Goal: Find contact information: Find contact information

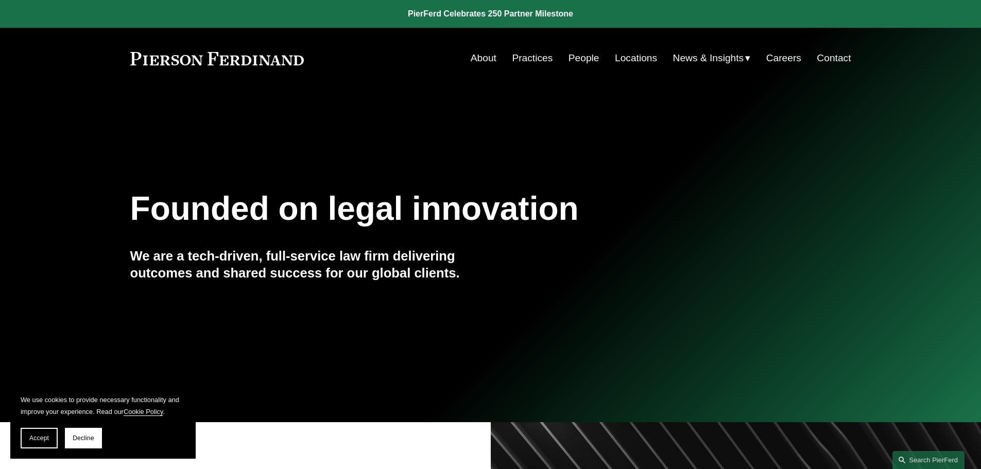
click at [509, 57] on link "Contact" at bounding box center [834, 58] width 34 height 20
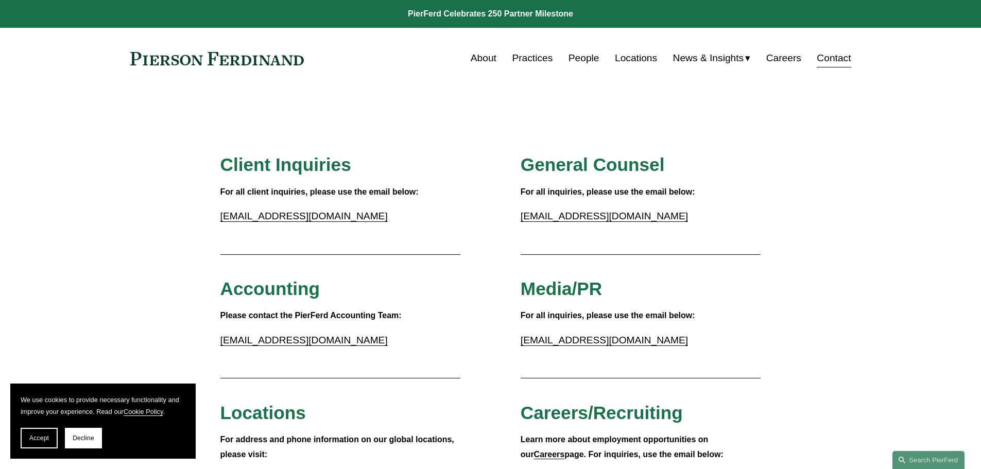
click at [638, 53] on link "Locations" at bounding box center [636, 58] width 42 height 20
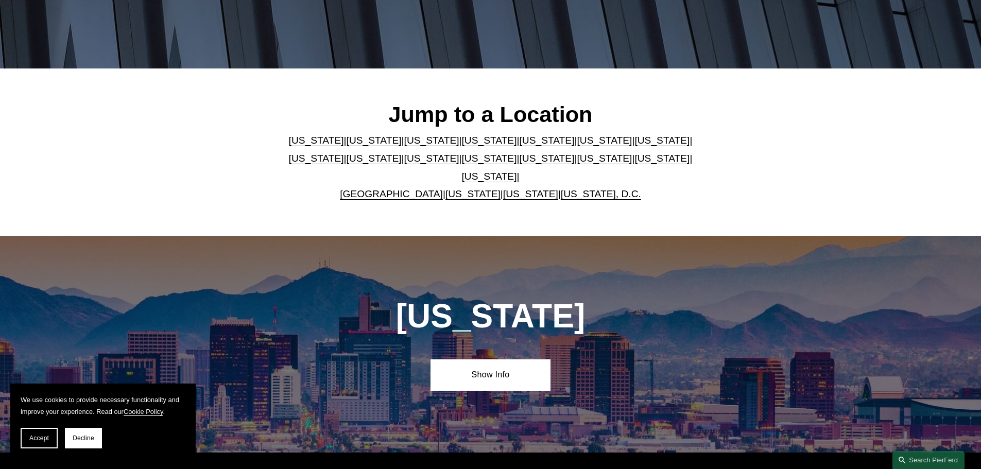
scroll to position [257, 0]
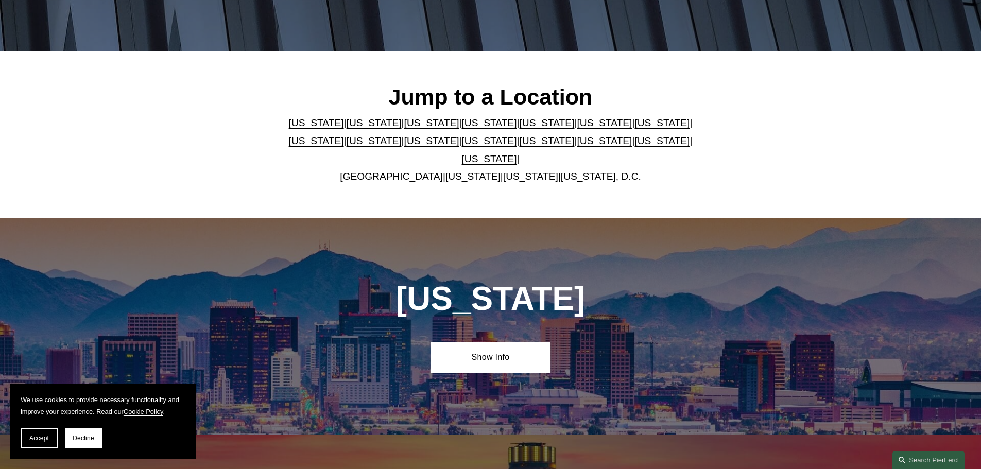
click at [517, 153] on link "[US_STATE]" at bounding box center [489, 158] width 55 height 11
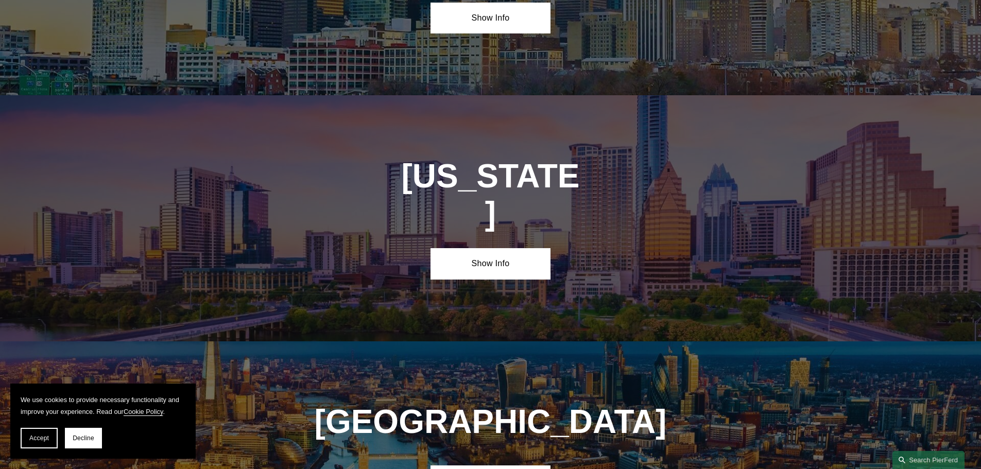
scroll to position [3505, 0]
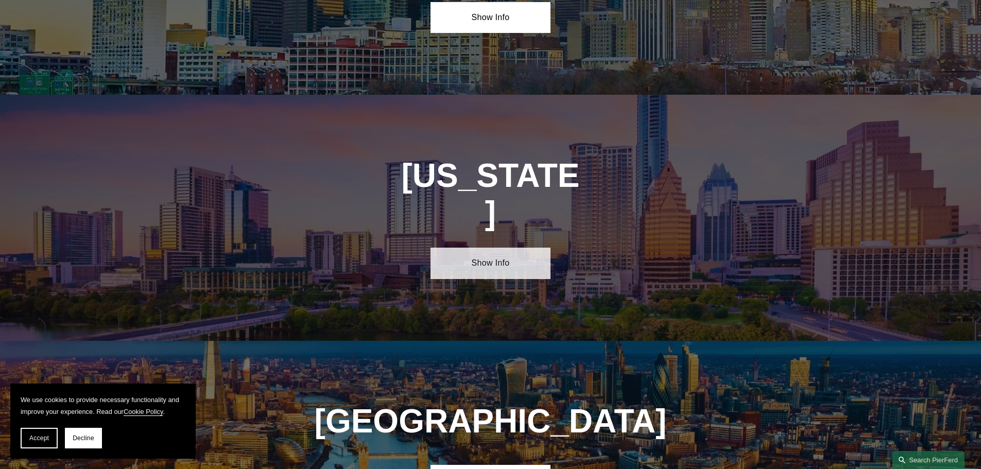
click at [485, 248] on link "Show Info" at bounding box center [491, 263] width 120 height 31
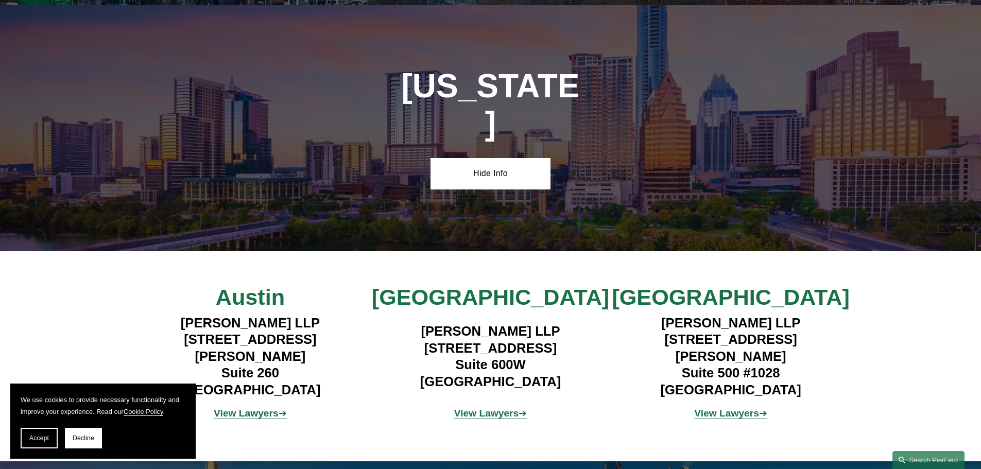
scroll to position [3608, 0]
